Goal: Task Accomplishment & Management: Use online tool/utility

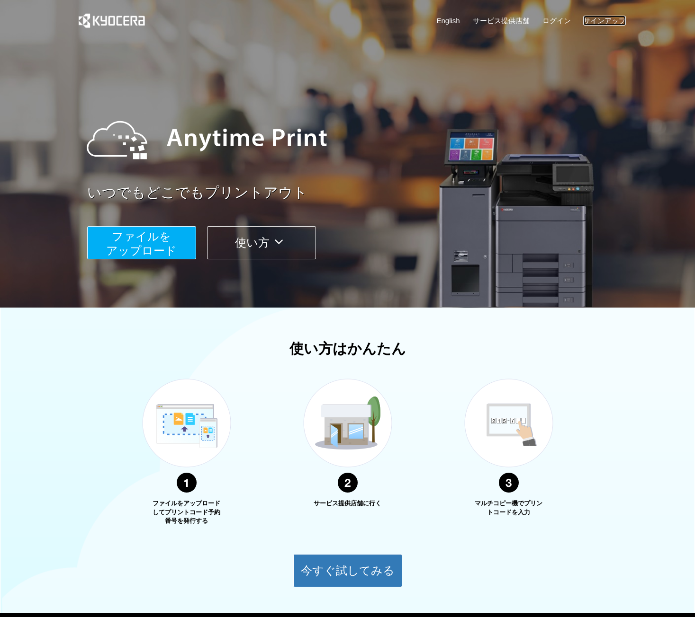
click at [609, 21] on link "サインアップ" at bounding box center [604, 21] width 43 height 10
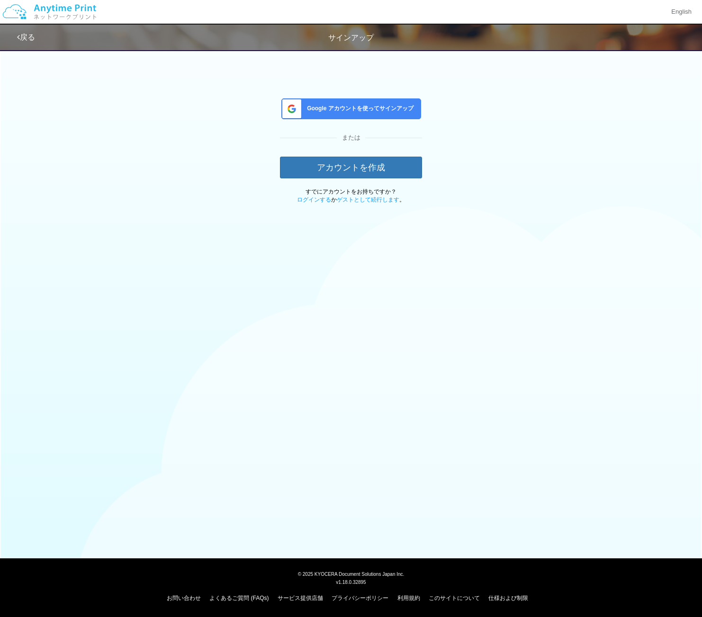
click at [600, 200] on div "Google アカウントを使ってサインアップ または アカウントを作成 すでにアカウントをお持ちですか？ ログインする か ゲストとして続行します 。" at bounding box center [351, 125] width 554 height 160
drag, startPoint x: 577, startPoint y: 115, endPoint x: 570, endPoint y: 110, distance: 8.8
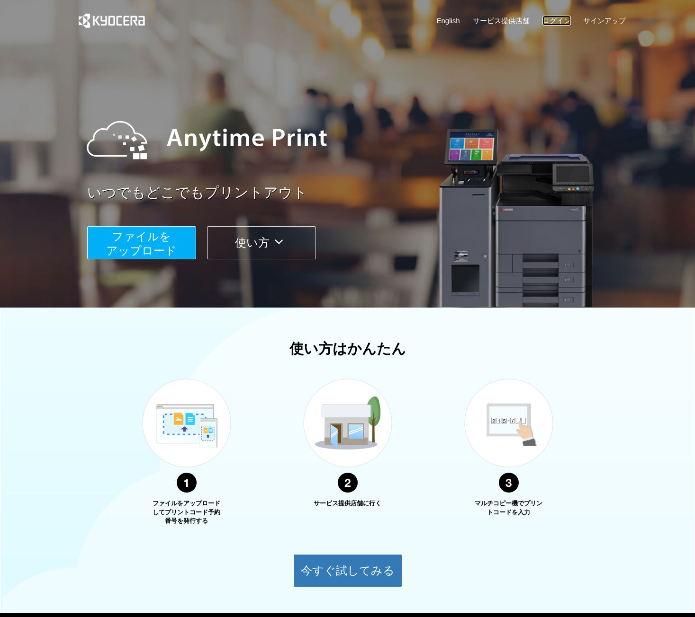
click at [562, 18] on link "ログイン" at bounding box center [556, 21] width 28 height 10
click at [153, 232] on span "ファイルを ​​アップロード" at bounding box center [141, 243] width 71 height 27
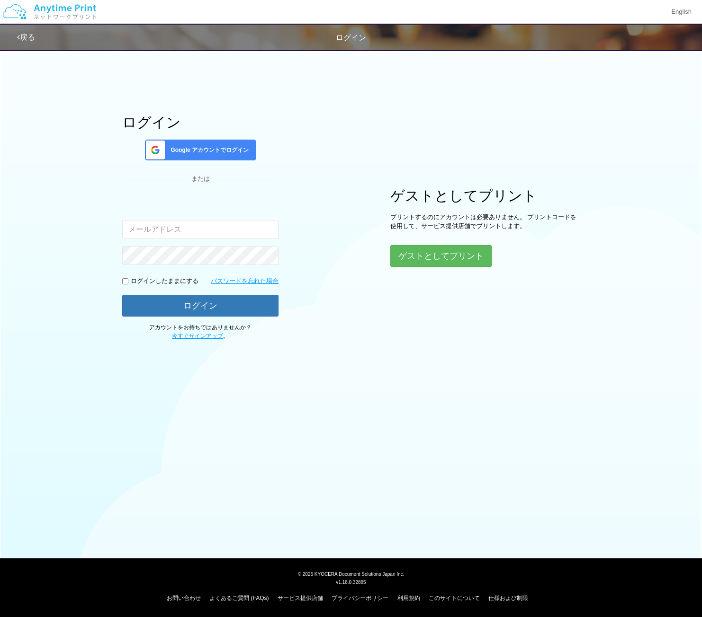
click at [252, 141] on div "Google アカウントでログイン" at bounding box center [200, 150] width 111 height 21
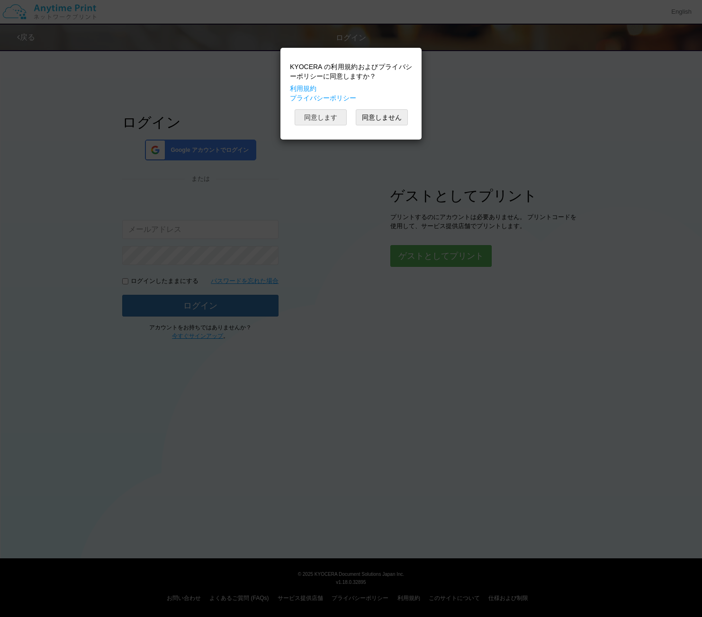
click at [327, 122] on button "同意します" at bounding box center [321, 117] width 52 height 16
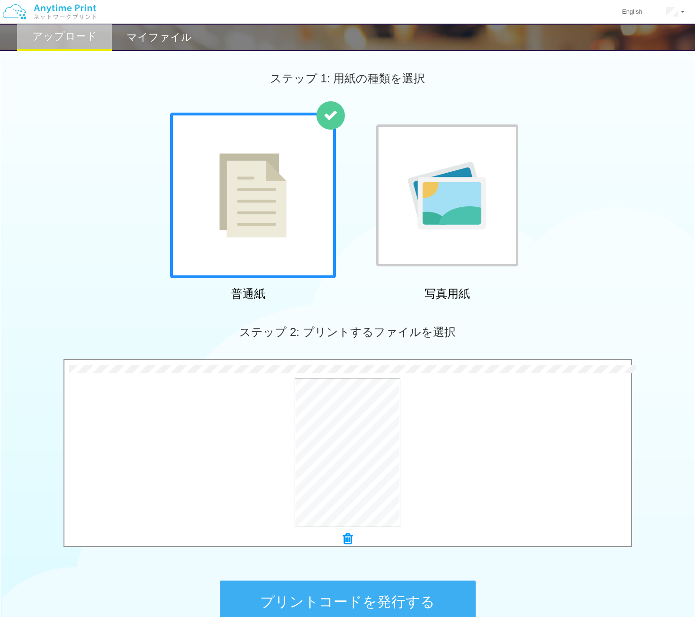
click at [359, 594] on button "プリントコードを発行する" at bounding box center [348, 602] width 256 height 43
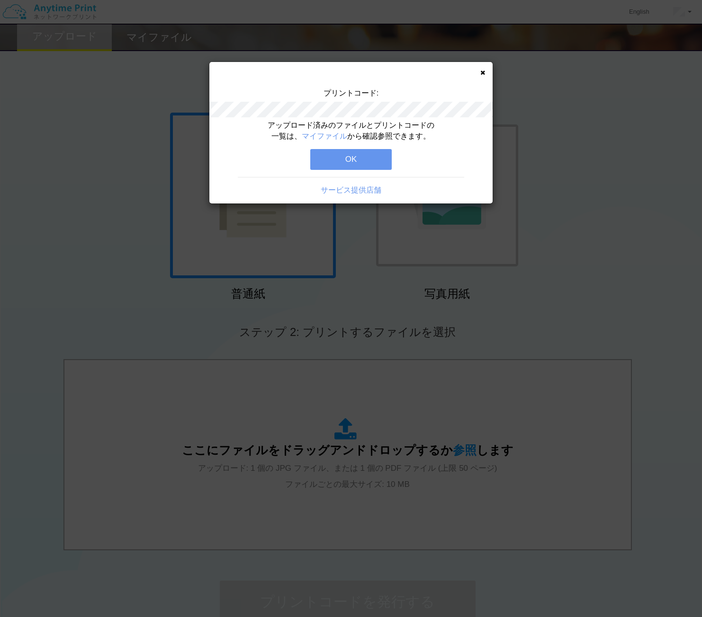
click at [372, 151] on button "OK" at bounding box center [350, 159] width 81 height 21
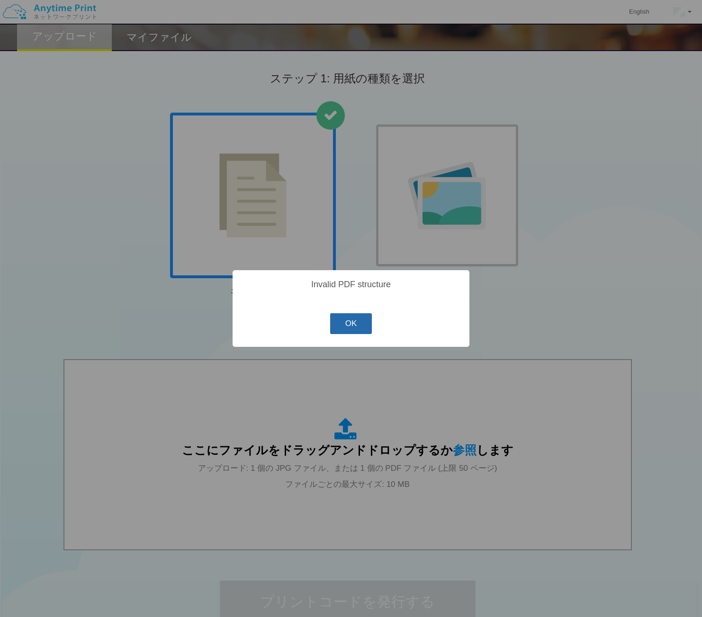
click at [357, 320] on button "OK" at bounding box center [351, 323] width 42 height 21
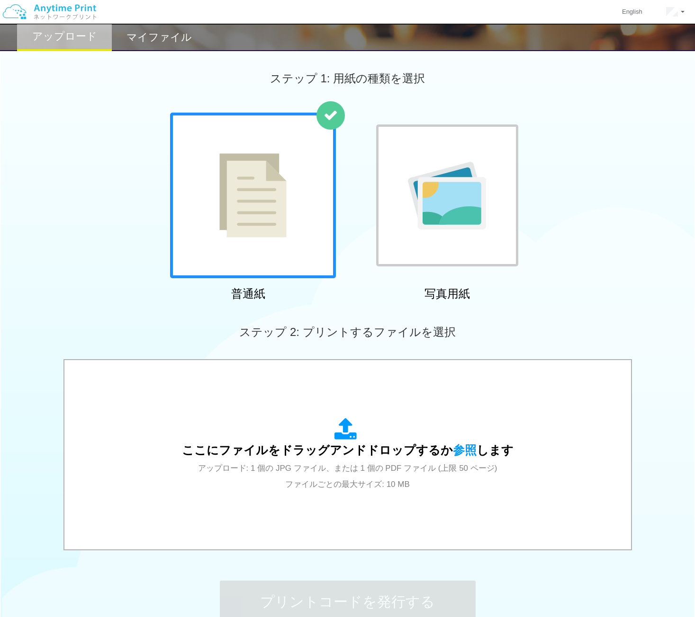
click at [367, 570] on div "プリントコードを発行する" at bounding box center [348, 602] width 284 height 99
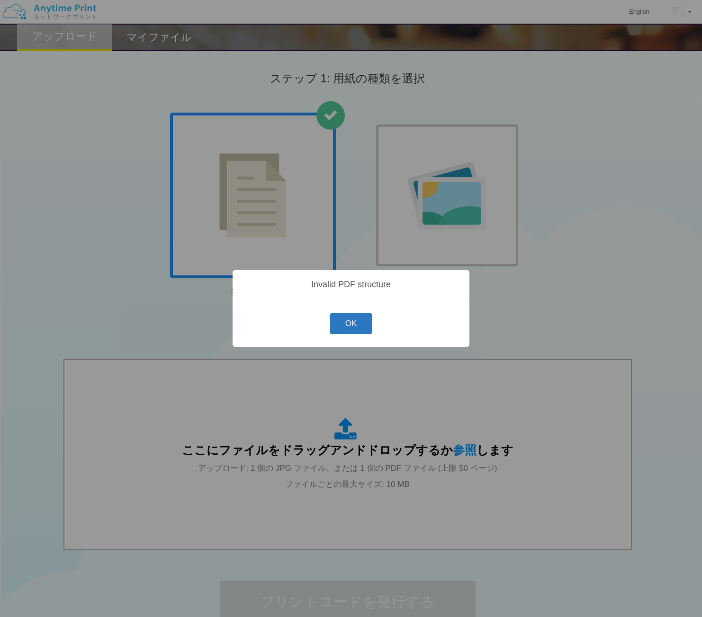
click at [349, 319] on button "OK" at bounding box center [351, 323] width 42 height 21
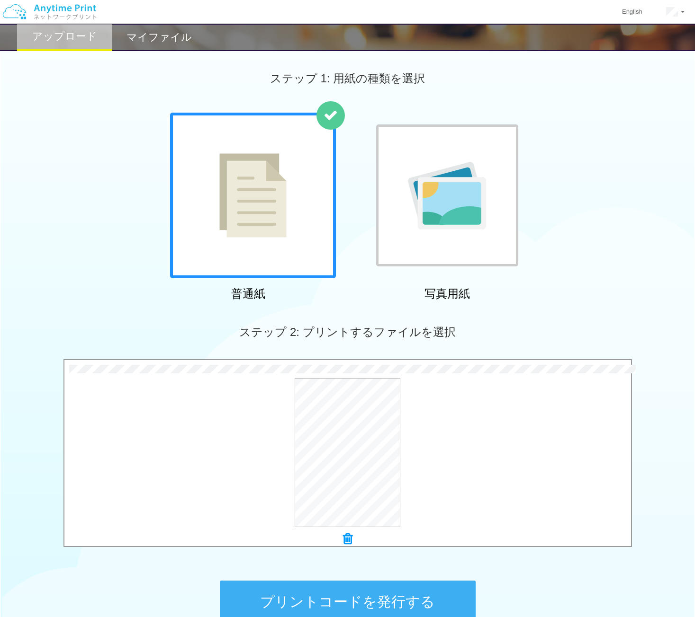
scroll to position [103, 0]
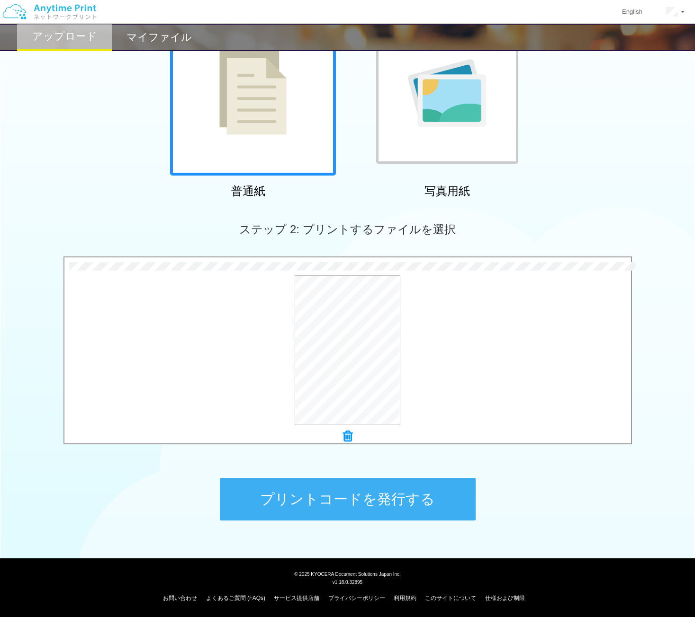
click at [344, 438] on icon at bounding box center [347, 436] width 9 height 12
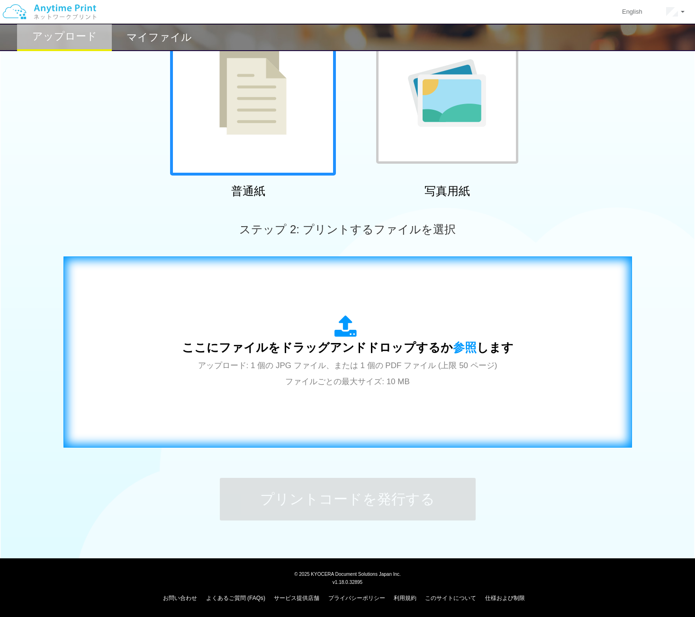
drag, startPoint x: 596, startPoint y: 274, endPoint x: 595, endPoint y: 266, distance: 8.6
click at [594, 266] on div "ここにファイルをドラッグアンドドロップするか 参照 します アップロード: 1 個の JPG ファイル、または 1 個の PDF ファイル (上限 50 ペー…" at bounding box center [347, 352] width 568 height 191
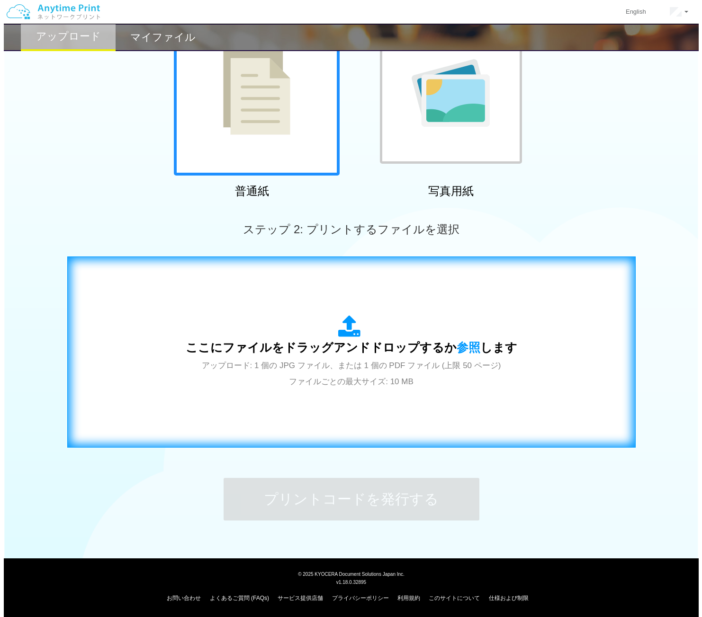
scroll to position [0, 0]
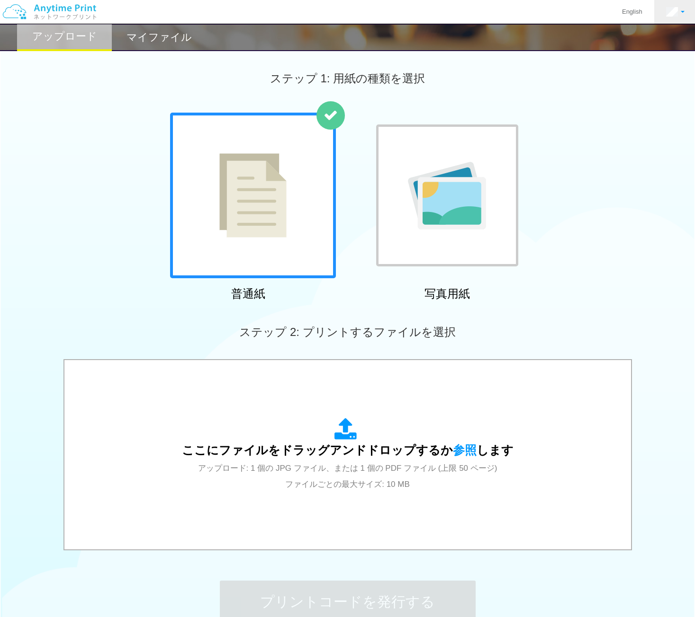
click at [685, 12] on link at bounding box center [675, 12] width 42 height 24
click at [638, 44] on link "アカウント設定" at bounding box center [651, 37] width 75 height 16
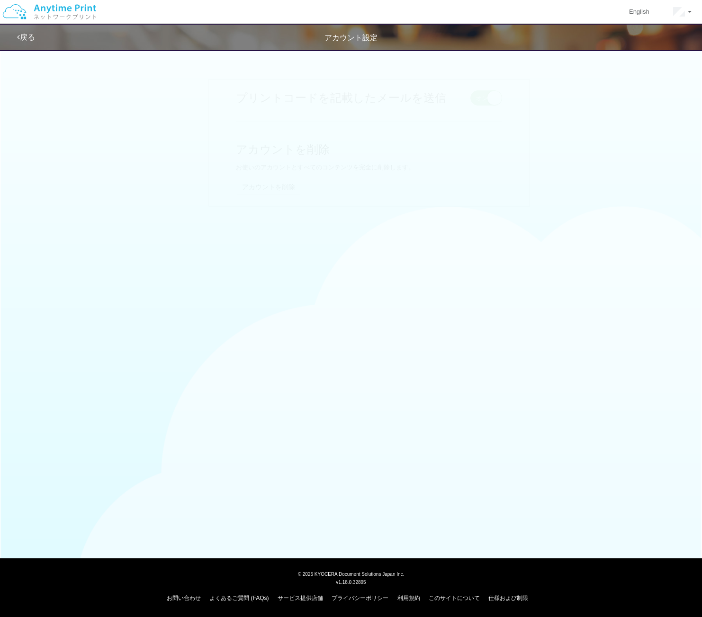
click at [566, 151] on div "お名前 編集 キャンセル 姓 Y 入力できるのは文字のみです。 名 A 入力できるのは文字のみです。 保存 Y A メールアドレス 編集 キャンセル [EMA…" at bounding box center [351, 143] width 554 height 150
click at [15, 35] on div "アカウント設定" at bounding box center [351, 38] width 702 height 11
click at [25, 33] on link "戻る" at bounding box center [26, 37] width 18 height 8
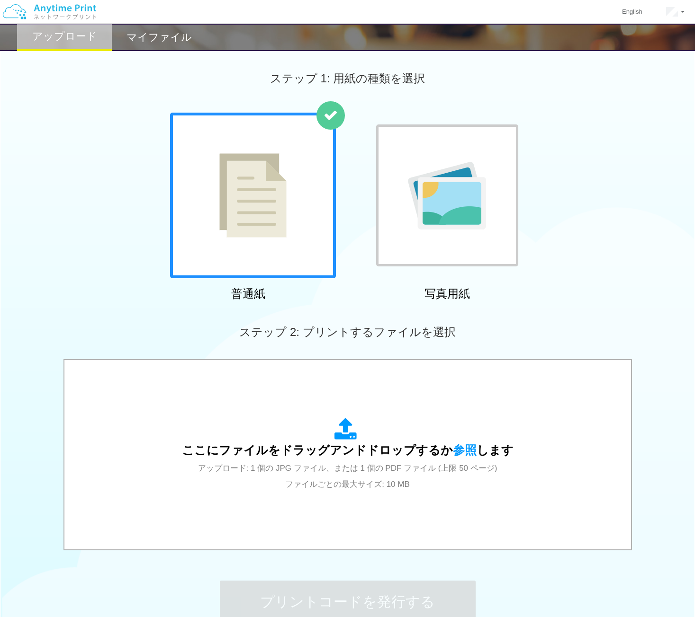
click at [175, 43] on h2 "マイファイル" at bounding box center [158, 37] width 65 height 11
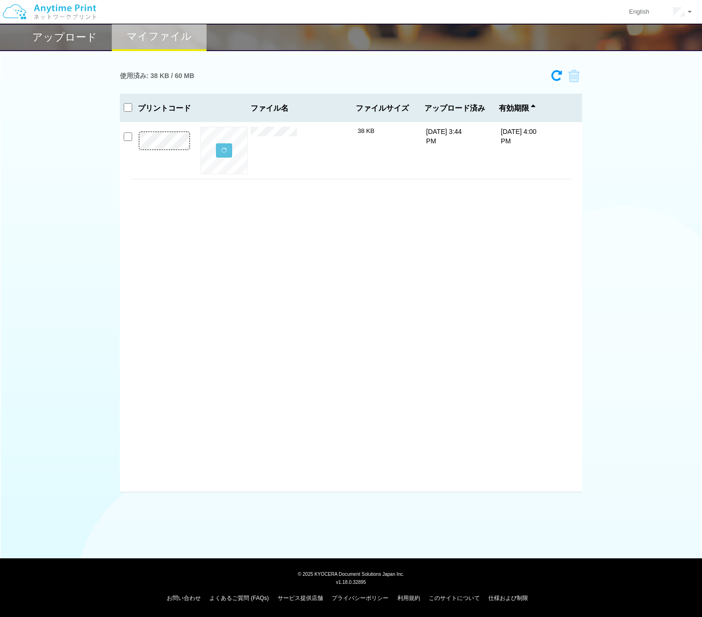
drag, startPoint x: 331, startPoint y: 248, endPoint x: 176, endPoint y: 169, distance: 173.4
click at [313, 237] on div "× [DATE]　[PERSON_NAME].pdf 38 KB [DATE] 3:44 PM [DATE] 4:00 PM" at bounding box center [351, 307] width 462 height 370
click at [47, 32] on h2 "アップロード" at bounding box center [64, 37] width 65 height 11
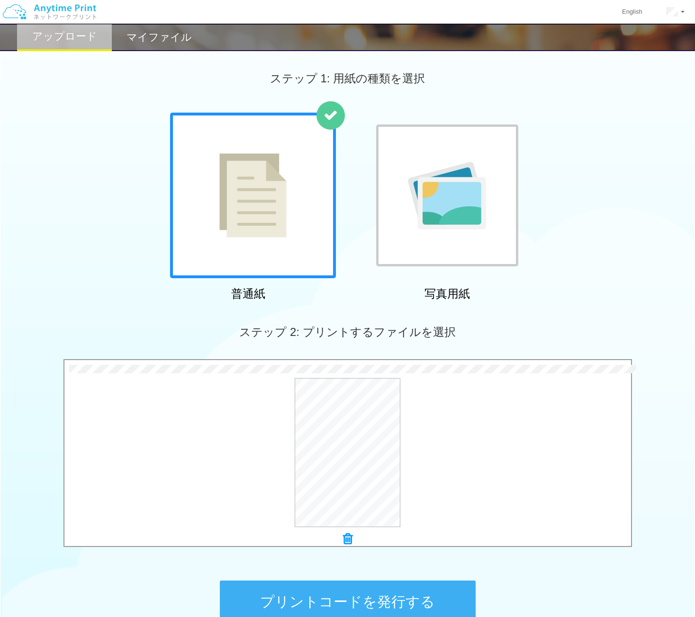
click at [404, 606] on button "プリントコードを発行する" at bounding box center [348, 602] width 256 height 43
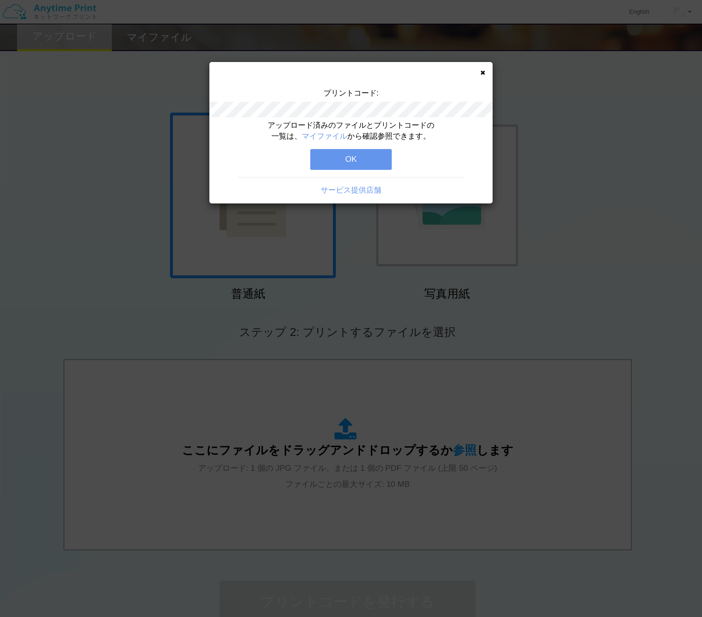
click at [340, 163] on button "OK" at bounding box center [350, 159] width 81 height 21
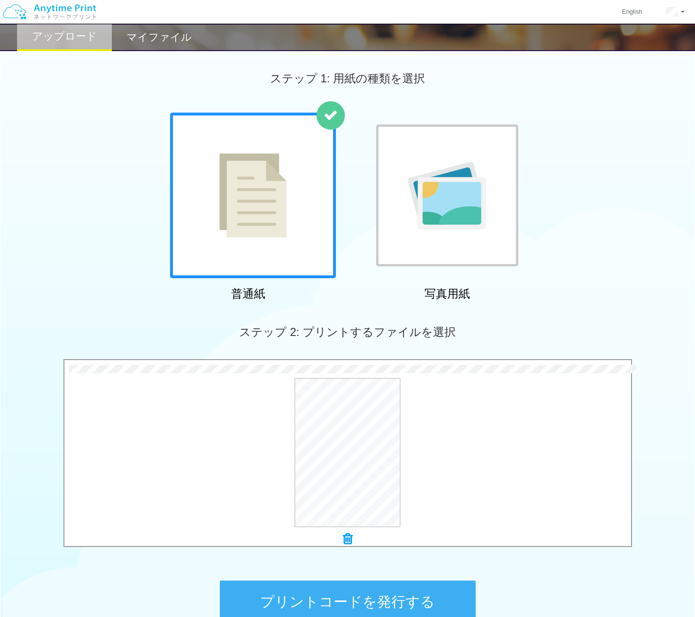
click at [350, 606] on button "プリントコードを発行する" at bounding box center [348, 602] width 256 height 43
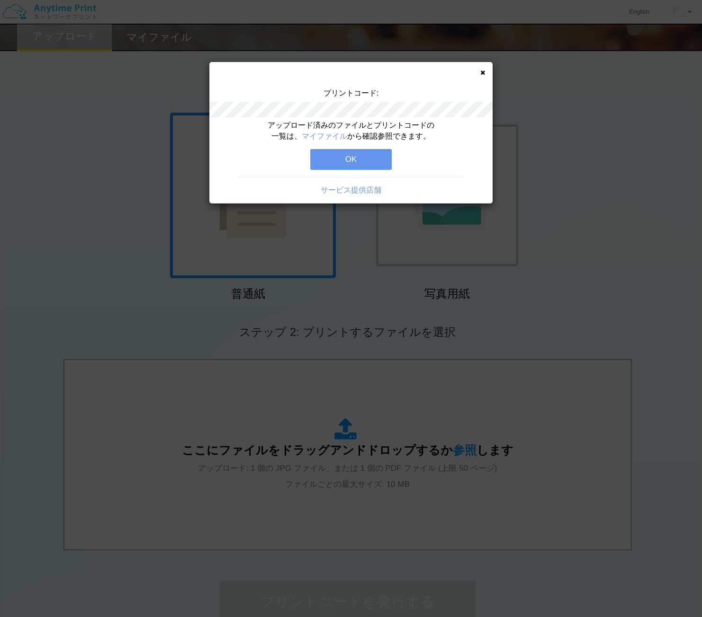
drag, startPoint x: 377, startPoint y: 158, endPoint x: 652, endPoint y: 158, distance: 274.6
click at [377, 157] on button "OK" at bounding box center [350, 159] width 81 height 21
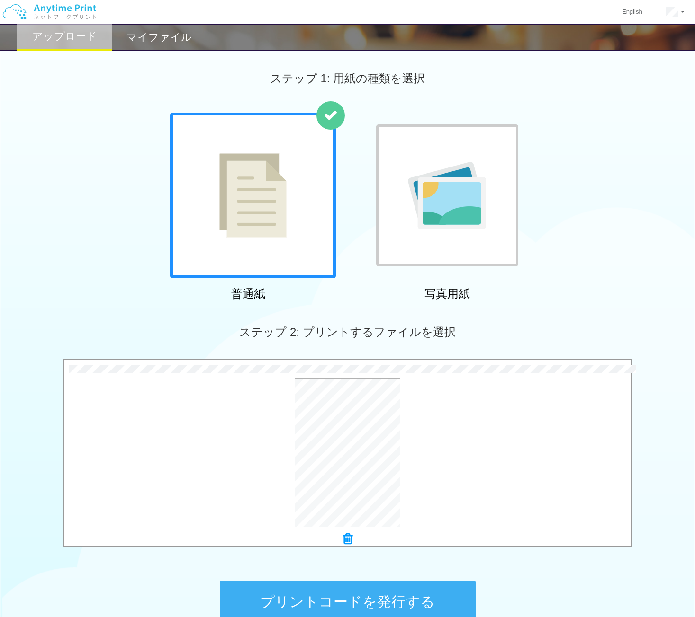
click at [356, 616] on button "プリントコードを発行する" at bounding box center [348, 602] width 256 height 43
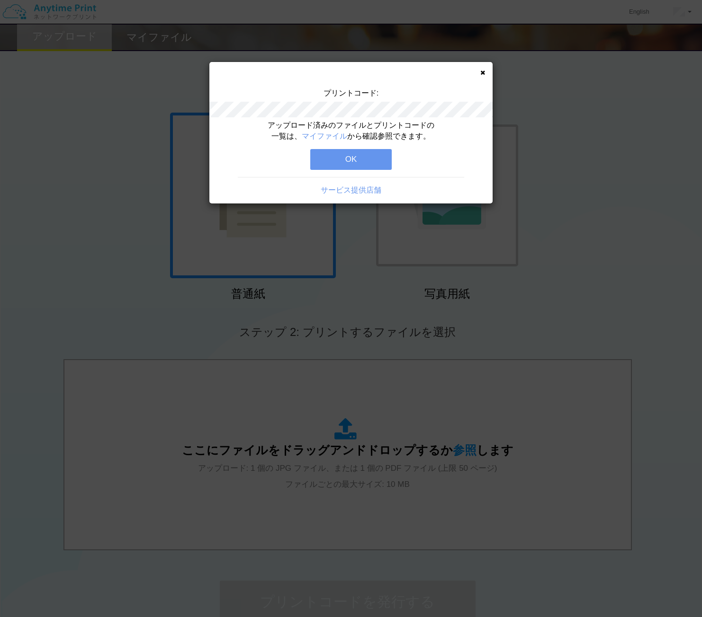
drag, startPoint x: 373, startPoint y: 158, endPoint x: 394, endPoint y: 157, distance: 21.3
click at [373, 157] on button "OK" at bounding box center [350, 159] width 81 height 21
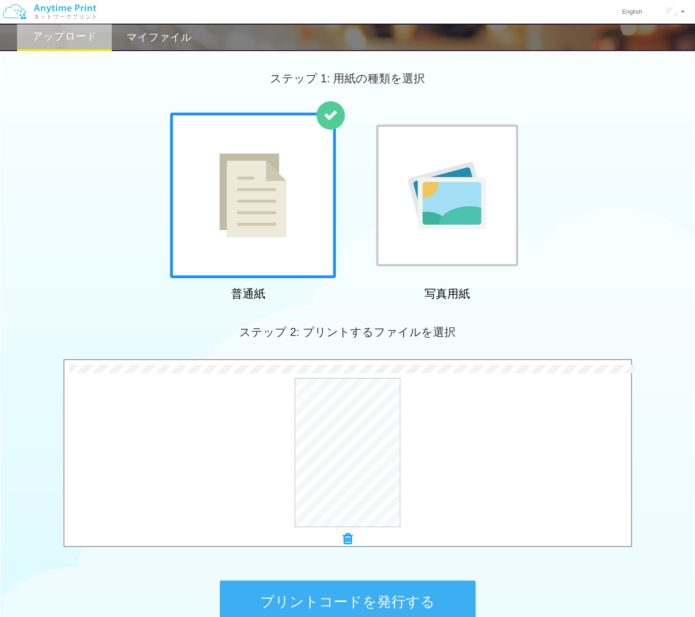
click at [388, 598] on button "プリントコードを発行する" at bounding box center [348, 602] width 256 height 43
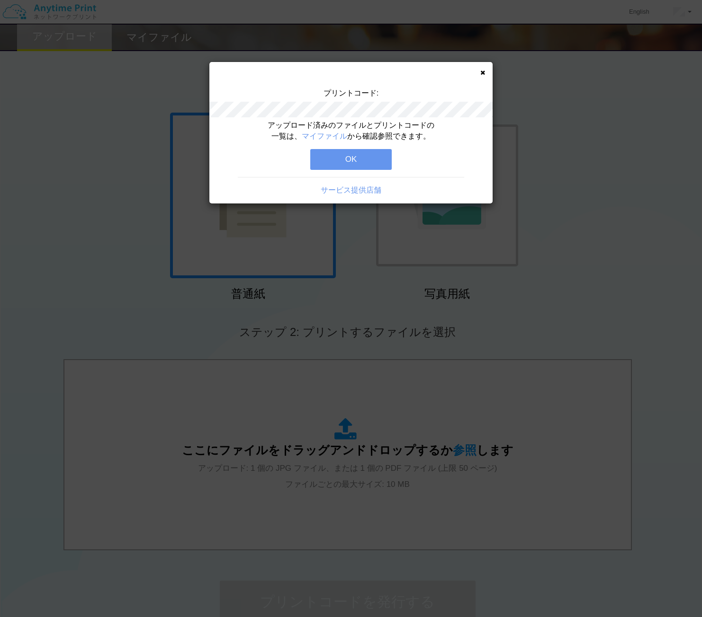
click at [366, 157] on button "OK" at bounding box center [350, 159] width 81 height 21
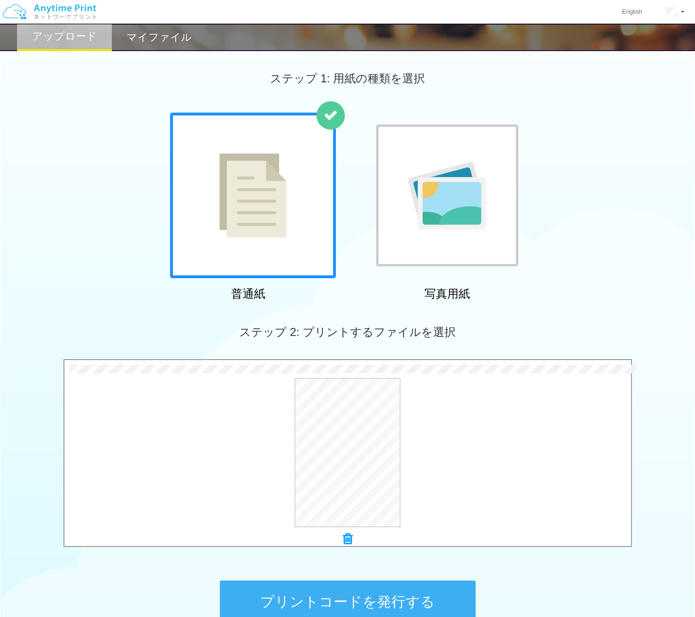
click at [427, 600] on button "プリントコードを発行する" at bounding box center [348, 602] width 256 height 43
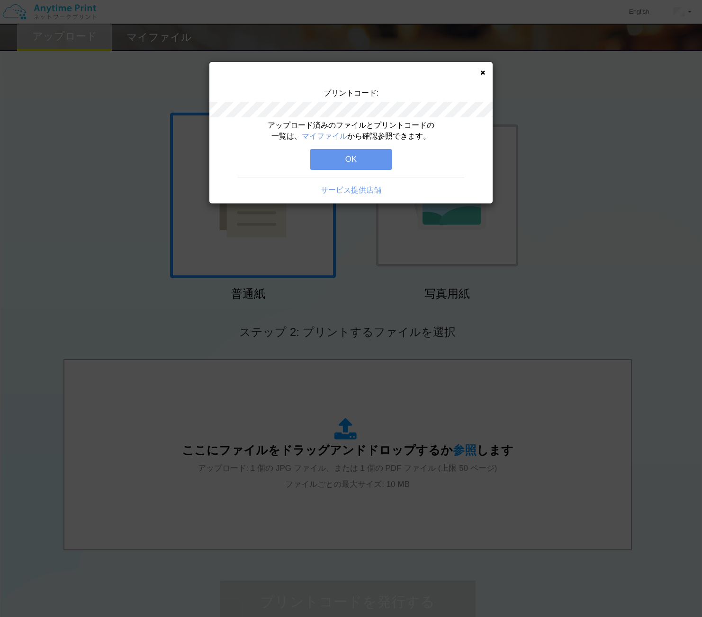
click at [358, 157] on button "OK" at bounding box center [350, 159] width 81 height 21
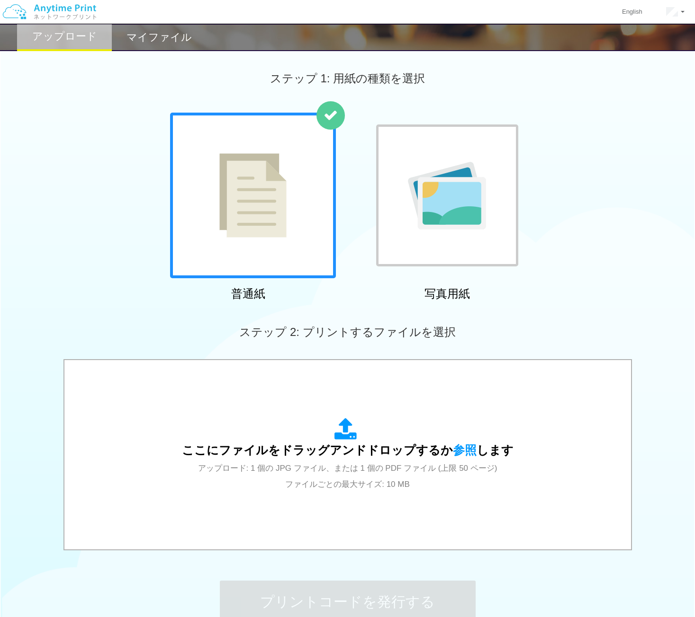
click at [156, 43] on h2 "マイファイル" at bounding box center [158, 37] width 65 height 11
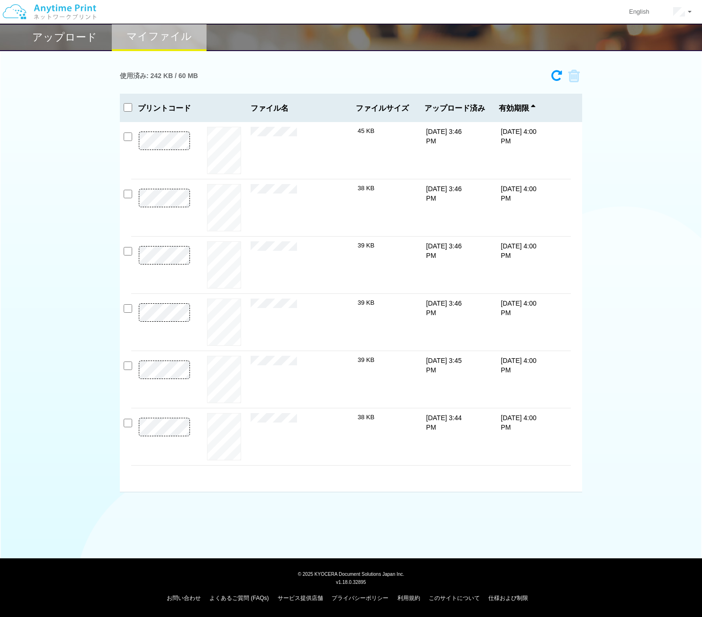
click at [69, 37] on h2 "アップロード" at bounding box center [64, 37] width 65 height 11
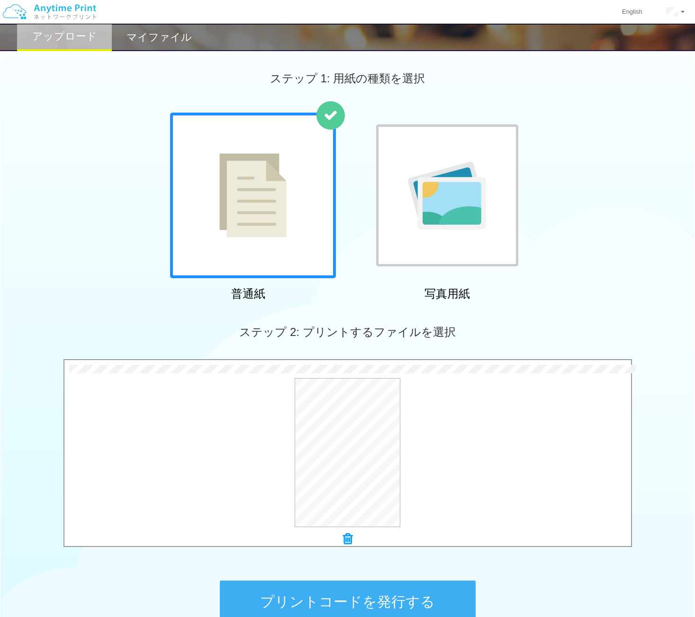
click at [430, 604] on button "プリントコードを発行する" at bounding box center [348, 602] width 256 height 43
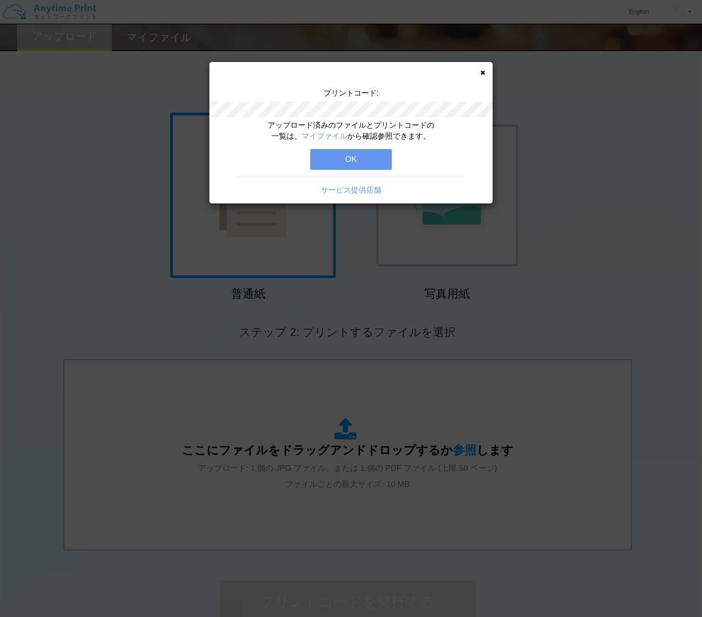
click at [367, 165] on button "OK" at bounding box center [350, 159] width 81 height 21
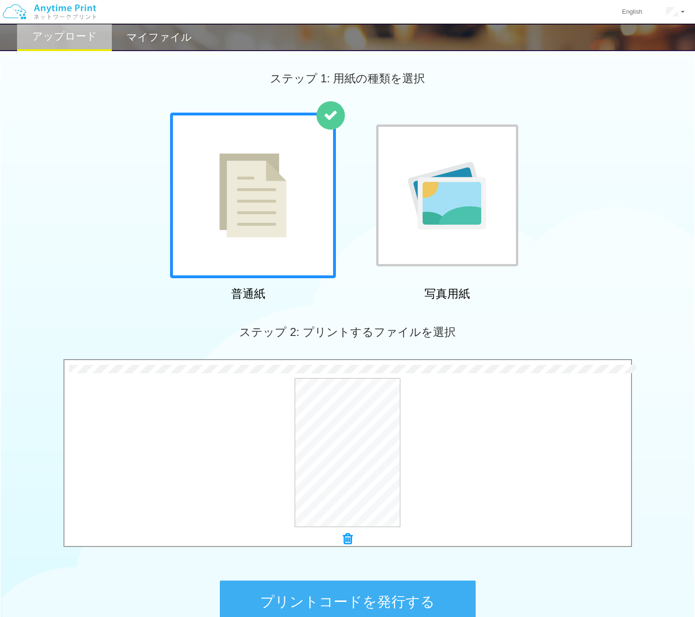
click at [402, 603] on button "プリントコードを発行する" at bounding box center [348, 602] width 256 height 43
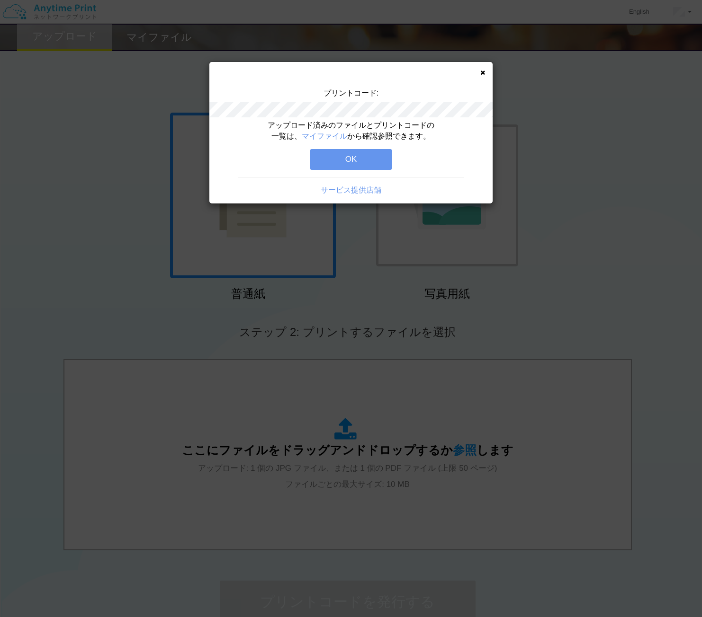
click at [380, 158] on button "OK" at bounding box center [350, 159] width 81 height 21
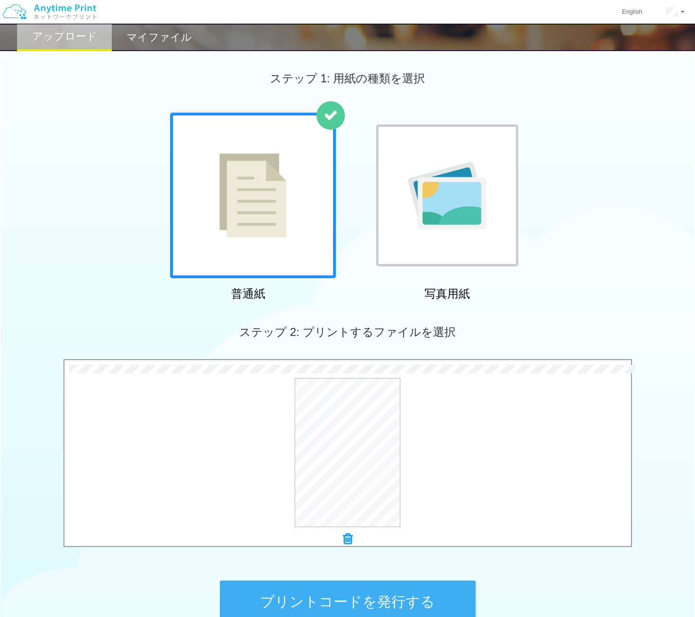
click at [399, 606] on button "プリントコードを発行する" at bounding box center [348, 602] width 256 height 43
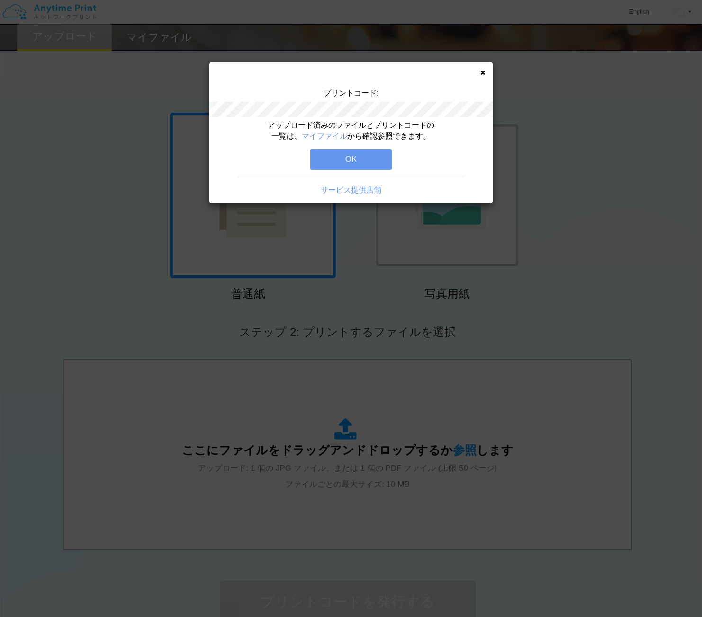
click at [360, 159] on button "OK" at bounding box center [350, 159] width 81 height 21
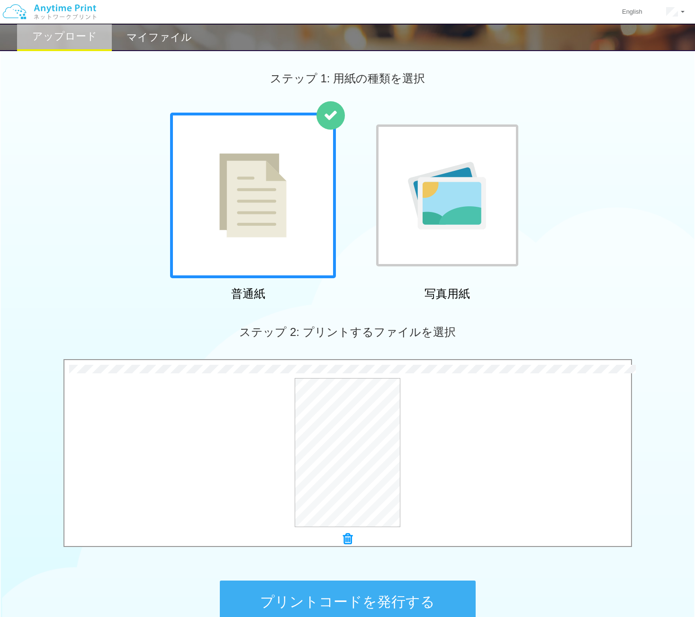
drag, startPoint x: 401, startPoint y: 608, endPoint x: 411, endPoint y: 583, distance: 26.7
click at [401, 606] on button "プリントコードを発行する" at bounding box center [348, 602] width 256 height 43
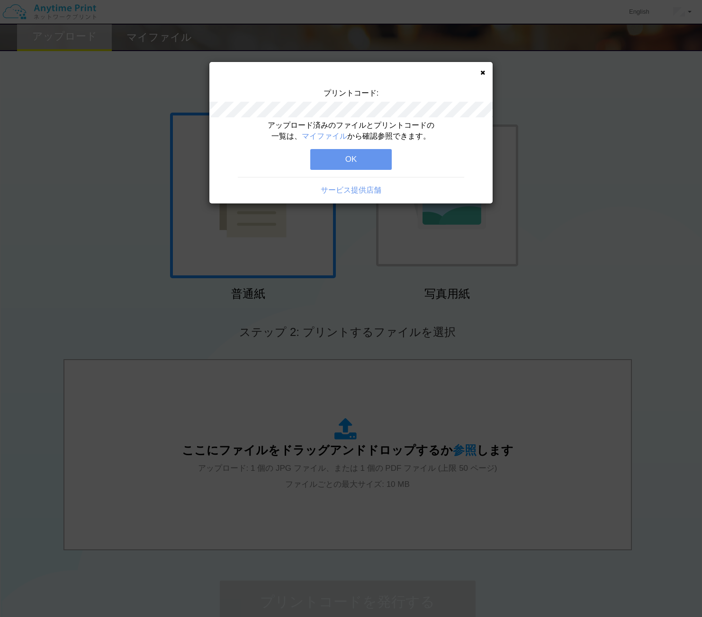
click at [360, 159] on button "OK" at bounding box center [350, 159] width 81 height 21
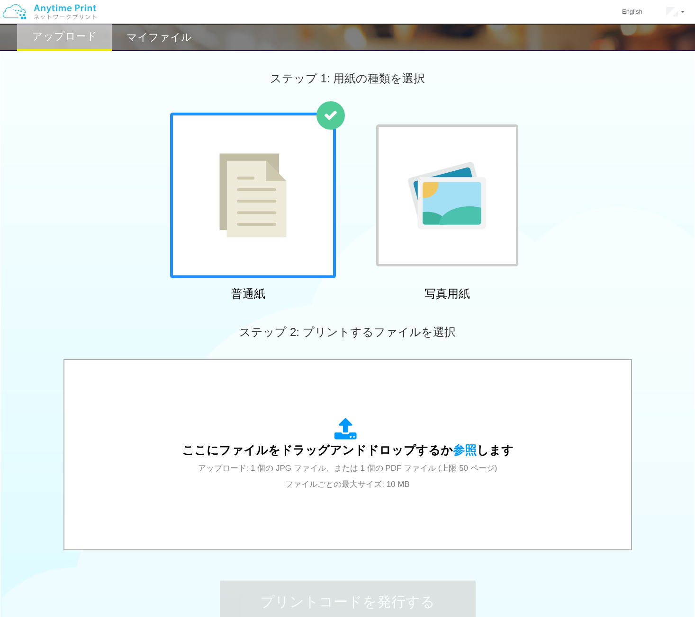
click at [152, 41] on h2 "マイファイル" at bounding box center [158, 37] width 65 height 11
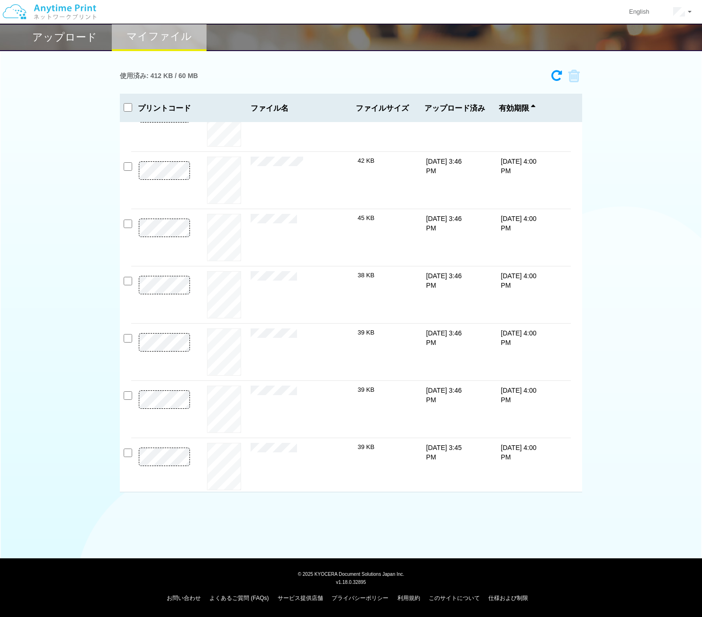
scroll to position [203, 0]
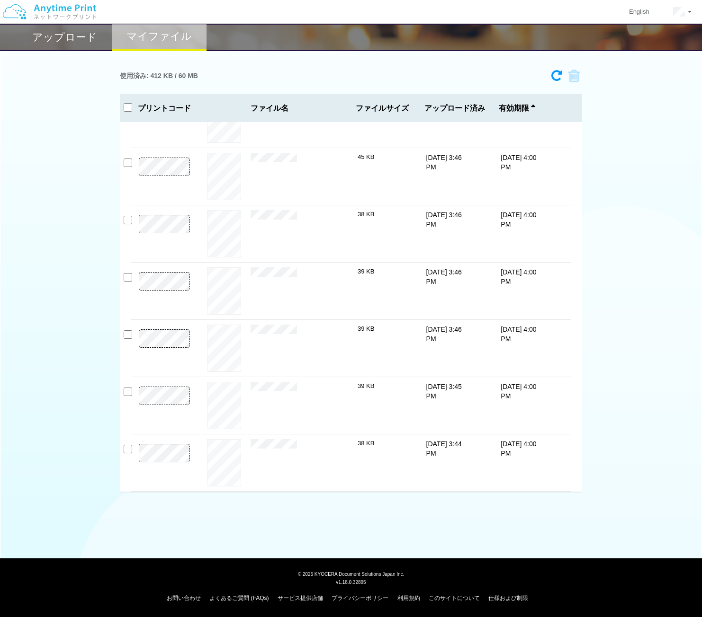
click at [257, 395] on div "× [DATE]　[PERSON_NAME].pdf" at bounding box center [303, 405] width 107 height 47
click at [228, 403] on button "プレビュー" at bounding box center [224, 406] width 36 height 13
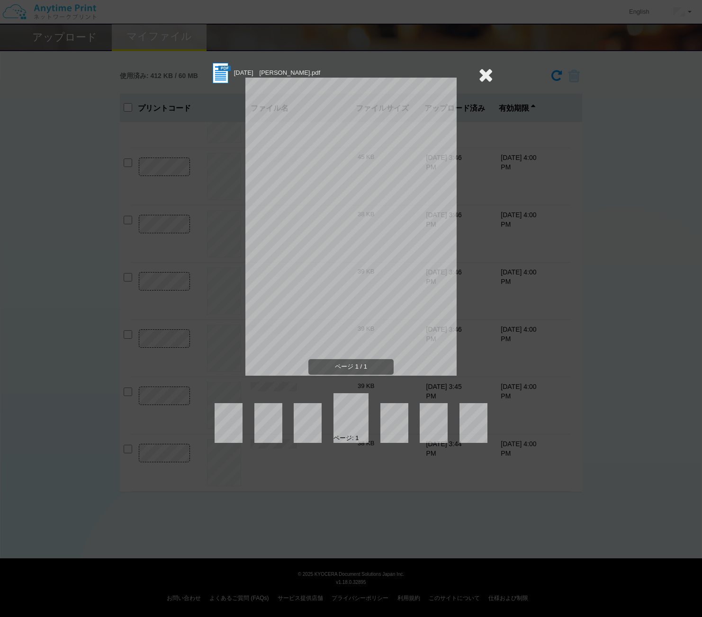
click at [488, 77] on icon at bounding box center [485, 74] width 15 height 19
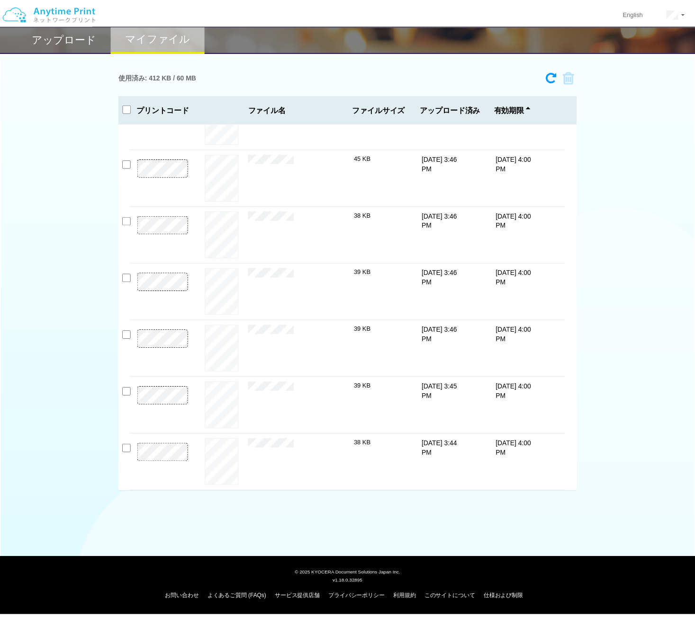
scroll to position [0, 0]
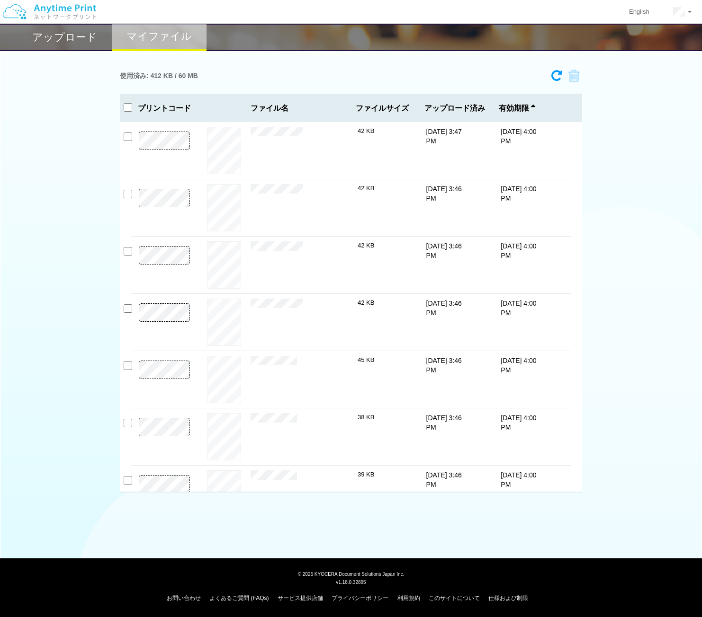
click at [120, 108] on div "プリントコード ファイル名 ファイルサイズ アップロード済み 有効期限" at bounding box center [351, 108] width 462 height 28
click at [127, 109] on input "checkbox" at bounding box center [128, 107] width 9 height 9
checkbox input "true"
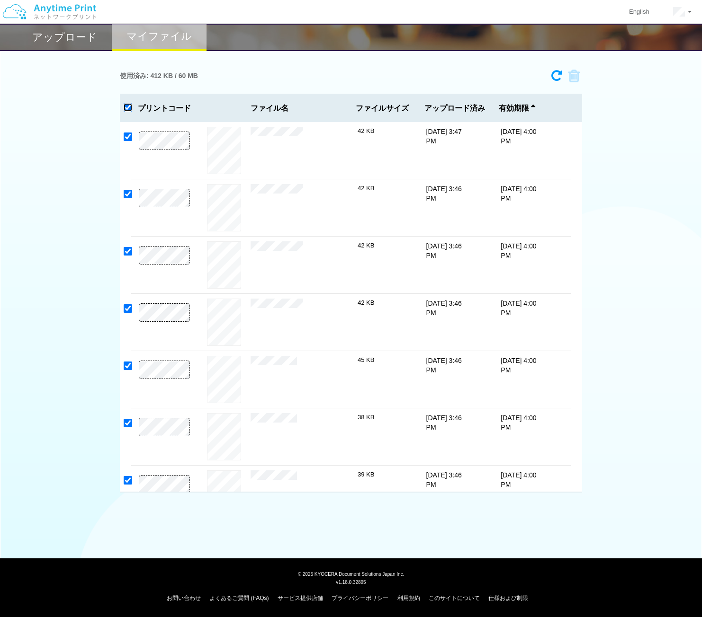
checkbox input "true"
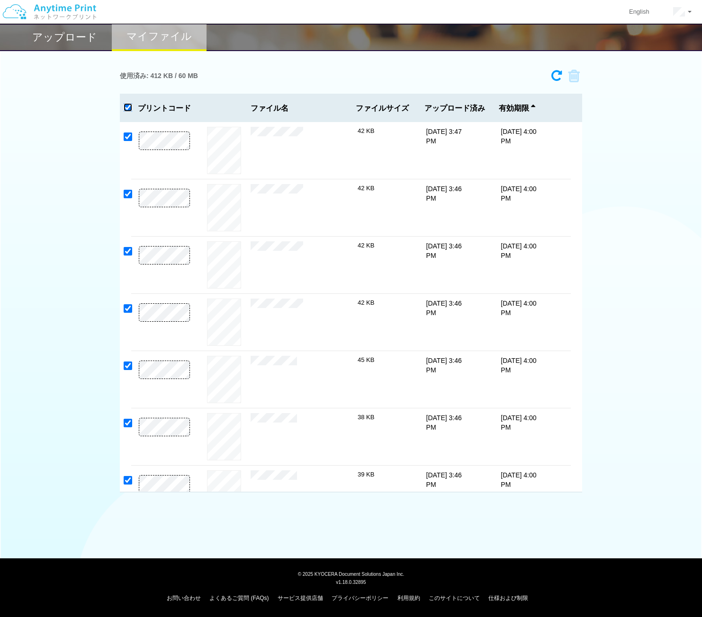
checkbox input "true"
click at [73, 191] on div "使用済み: 412 KB / 60 MB 8050-8774 有効期限 [DATE] 4:00 PM [DATE]　[PERSON_NAME].pdf 42 …" at bounding box center [351, 278] width 702 height 427
click at [56, 26] on img at bounding box center [49, 11] width 101 height 33
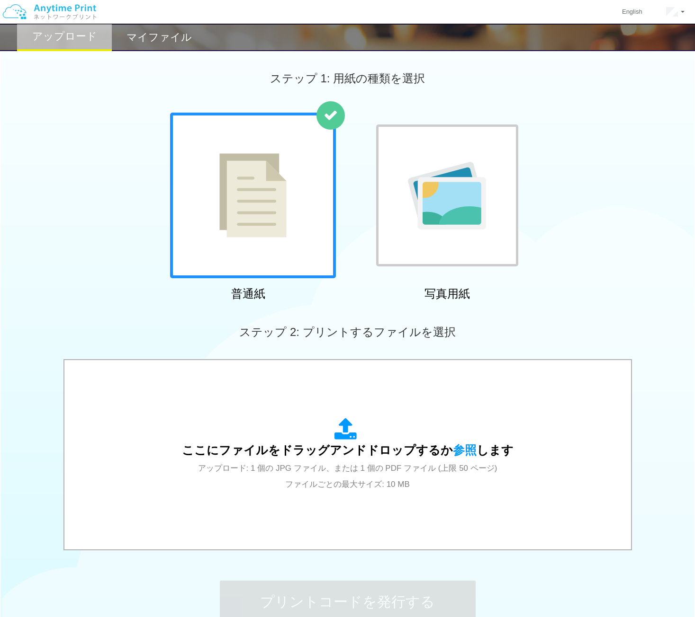
click at [541, 222] on div "普通紙 写真用紙" at bounding box center [347, 209] width 695 height 192
drag, startPoint x: 125, startPoint y: 206, endPoint x: 298, endPoint y: 130, distance: 188.5
click at [127, 198] on div "普通紙 写真用紙" at bounding box center [347, 209] width 695 height 192
drag, startPoint x: 608, startPoint y: 215, endPoint x: 487, endPoint y: 187, distance: 124.4
click at [608, 213] on div "普通紙 写真用紙" at bounding box center [347, 209] width 695 height 192
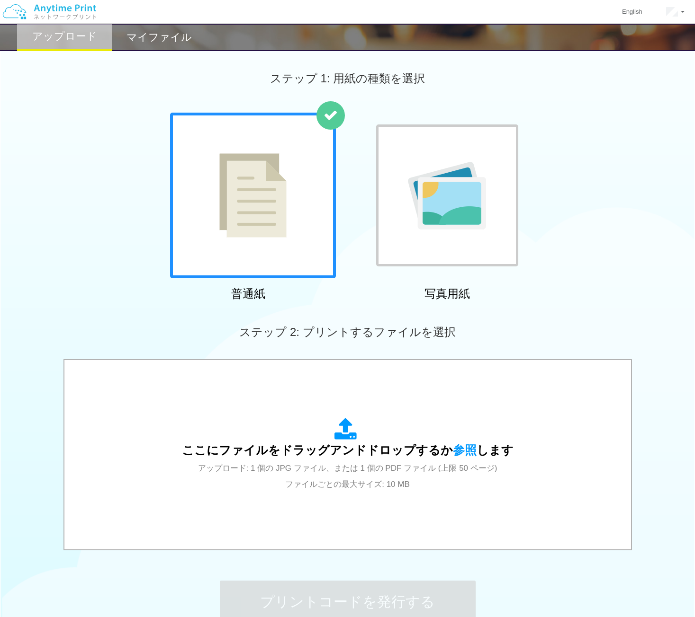
click at [660, 205] on div "普通紙 写真用紙" at bounding box center [347, 209] width 695 height 192
click at [675, 5] on link at bounding box center [675, 12] width 42 height 24
click at [639, 66] on link "ログアウト" at bounding box center [651, 62] width 75 height 16
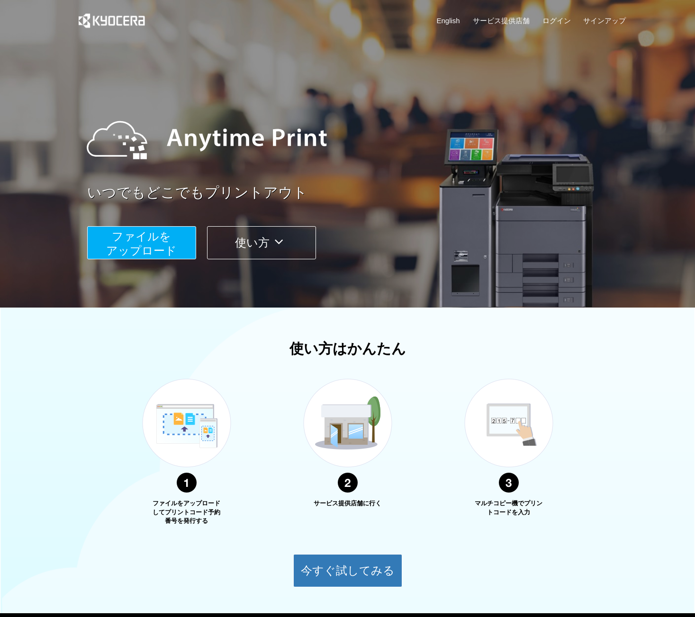
click at [529, 360] on div "使い方はかんたん ファイルをアップロードしてプリントコード予約番号を発行する サービス提供店舗に行く マルチコピー機でプリントコードを入力 今すぐ試してみる" at bounding box center [347, 464] width 695 height 247
